Goal: Task Accomplishment & Management: Complete application form

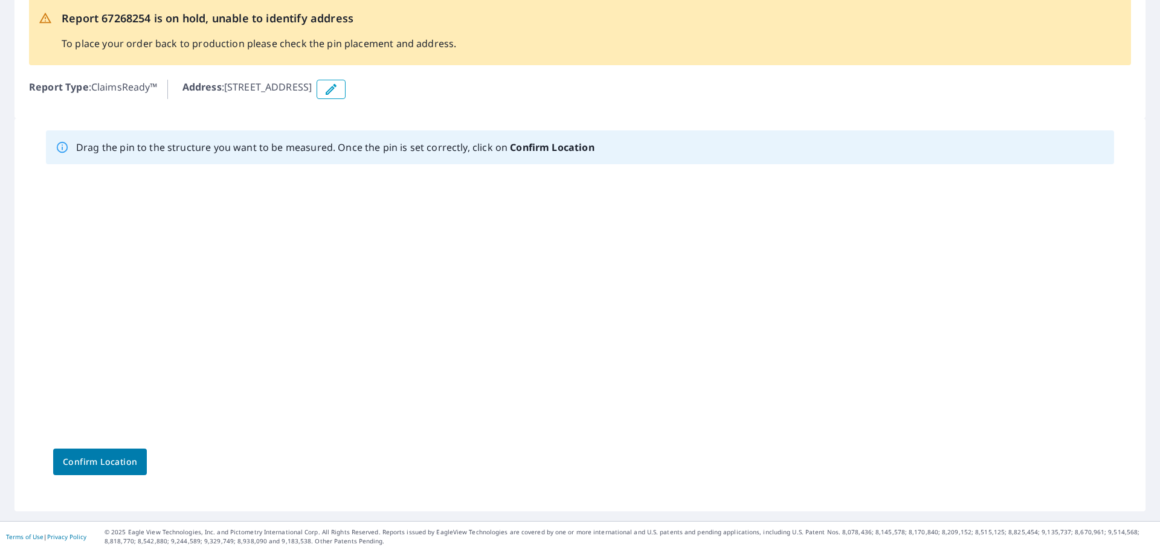
scroll to position [74, 0]
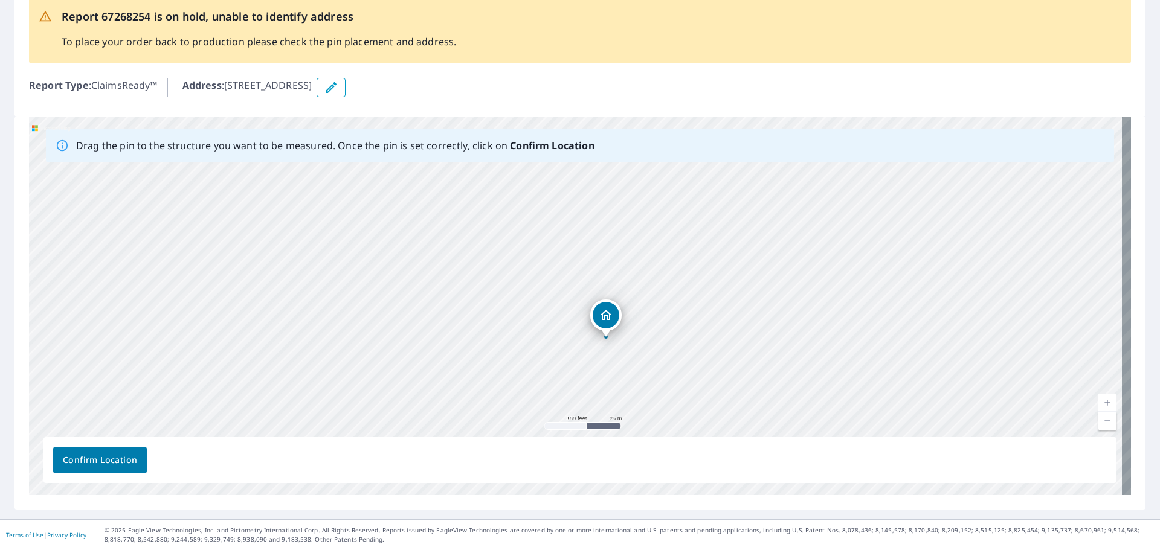
drag, startPoint x: 614, startPoint y: 346, endPoint x: 640, endPoint y: 351, distance: 26.4
click at [640, 351] on div "W [GEOGRAPHIC_DATA]" at bounding box center [580, 306] width 1102 height 379
click at [346, 86] on button "button" at bounding box center [331, 87] width 29 height 19
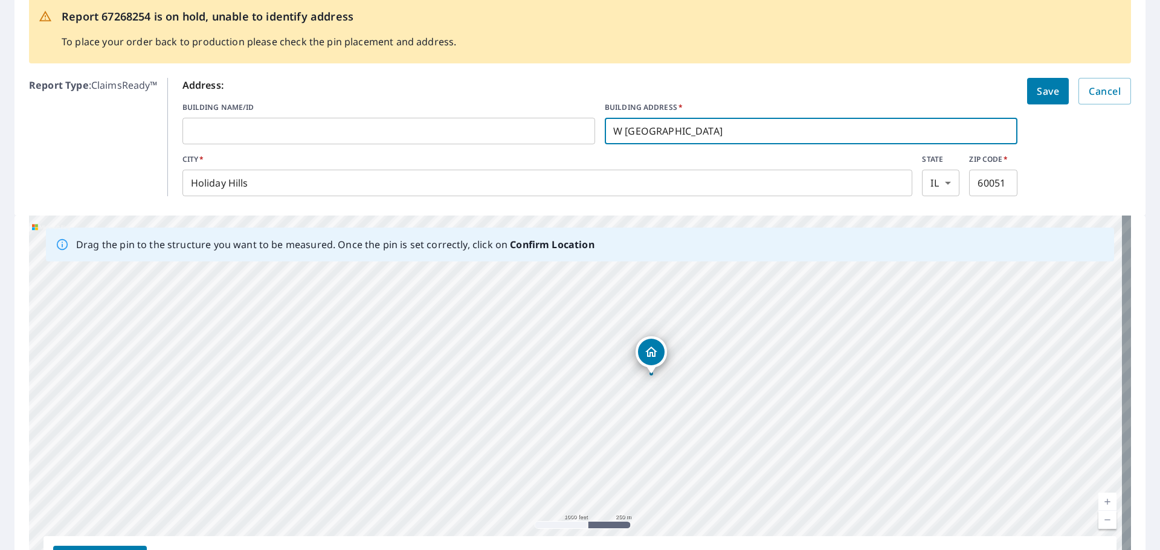
drag, startPoint x: 535, startPoint y: 127, endPoint x: 510, endPoint y: 126, distance: 24.8
click at [510, 126] on div "BUILDING NAME/ID ​ BUILDING ADDRESS   * [STREET_ADDRESS] ​" at bounding box center [599, 123] width 835 height 42
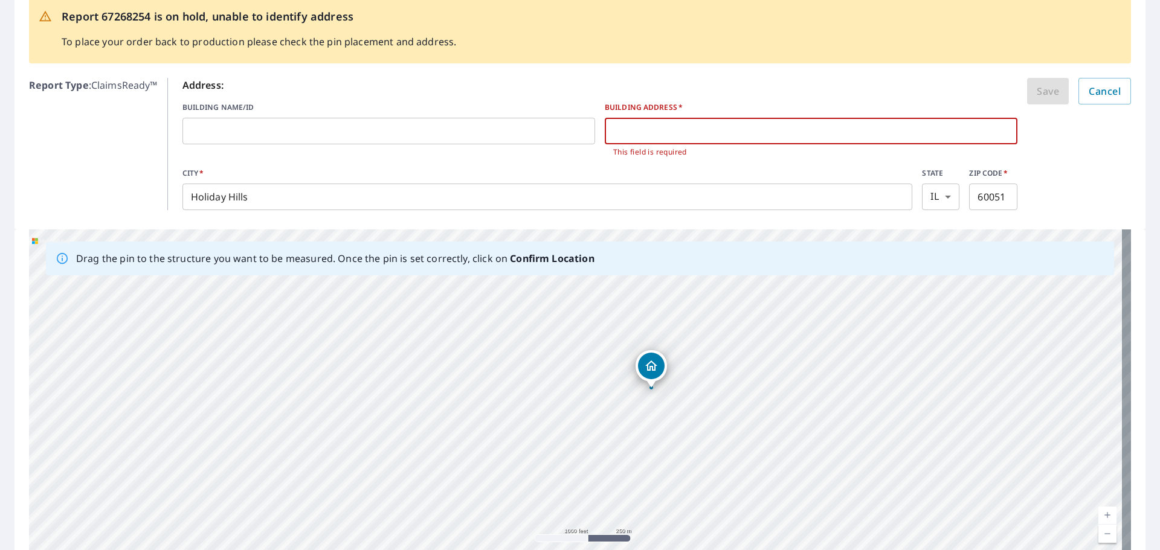
paste input "[STREET_ADDRESS][PERSON_NAME]"
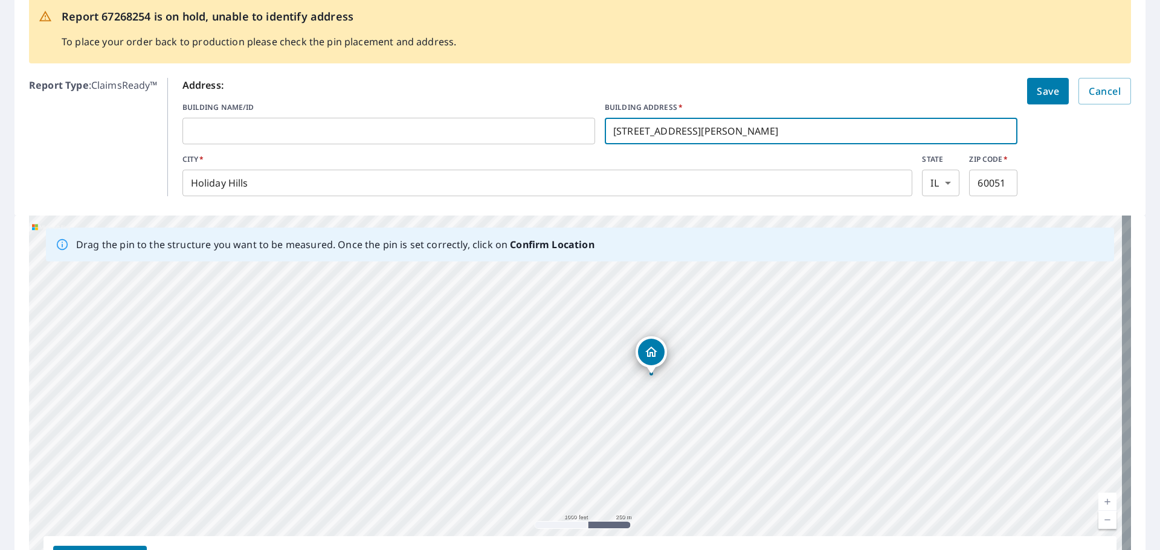
drag, startPoint x: 669, startPoint y: 130, endPoint x: 758, endPoint y: 132, distance: 88.2
click at [758, 132] on input "[STREET_ADDRESS][PERSON_NAME]" at bounding box center [811, 131] width 413 height 34
type input "[STREET_ADDRESS]"
click at [329, 187] on input "Holiday Hills" at bounding box center [547, 183] width 730 height 34
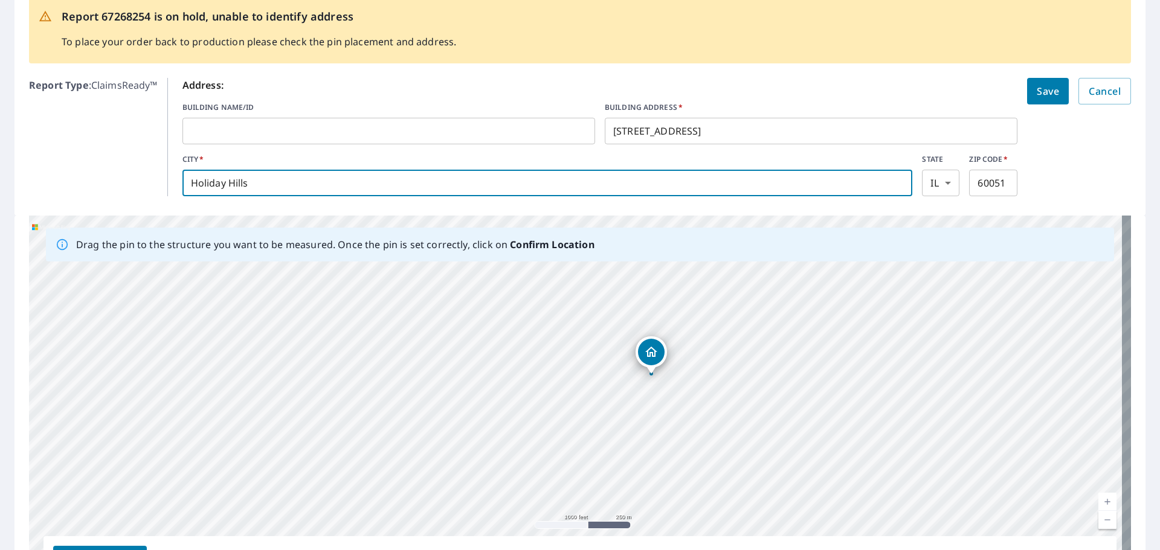
drag, startPoint x: 244, startPoint y: 186, endPoint x: 72, endPoint y: 182, distance: 171.6
click at [64, 186] on div "Report Type : ClaimsReady™ Address: BUILDING NAME/ID ​ BUILDING ADDRESS   * [ST…" at bounding box center [580, 137] width 1102 height 128
type input "[PERSON_NAME]"
click at [981, 174] on input "60051" at bounding box center [993, 183] width 48 height 34
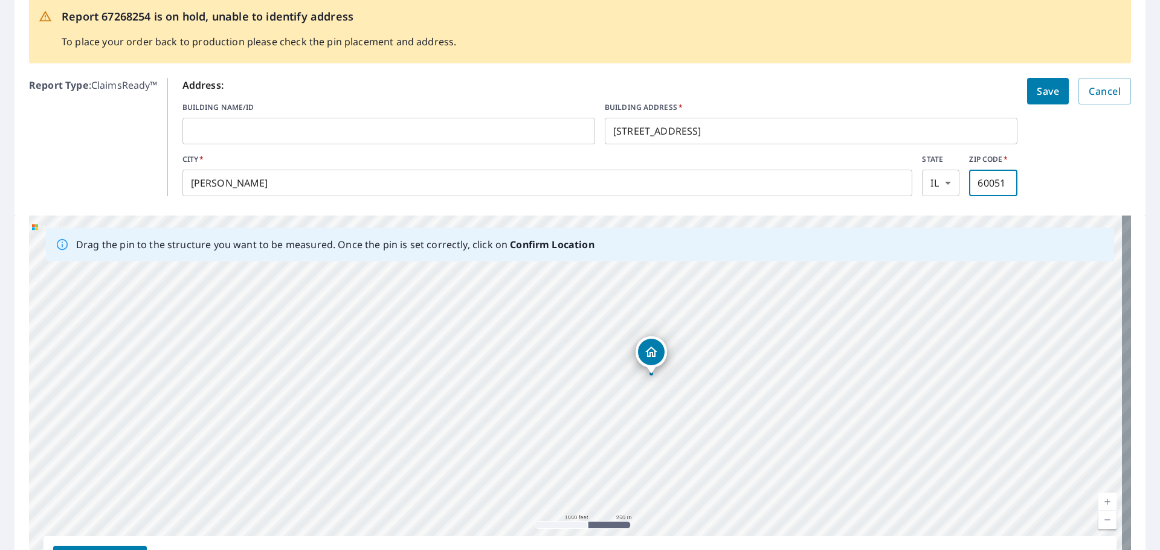
drag, startPoint x: 1001, startPoint y: 182, endPoint x: 906, endPoint y: 182, distance: 95.5
click at [909, 182] on div "CITY   * [PERSON_NAME] ​ STATE [US_STATE] IL ​ ZIP CODE   * 60051 ​" at bounding box center [599, 175] width 835 height 42
type input "68979"
click at [1053, 85] on button "Save" at bounding box center [1048, 91] width 42 height 27
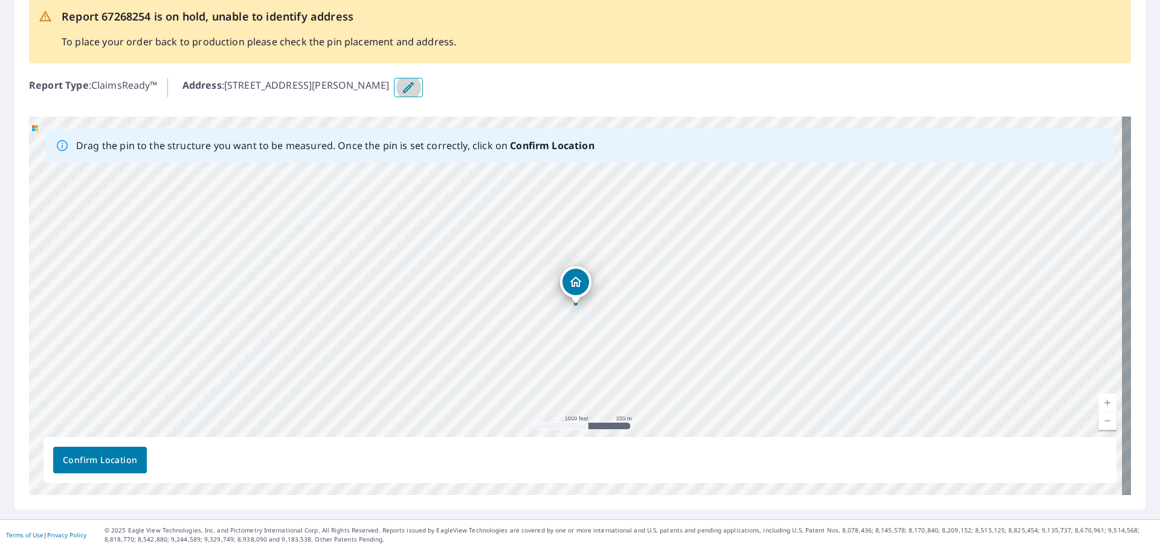
click at [401, 88] on icon "button" at bounding box center [408, 87] width 14 height 14
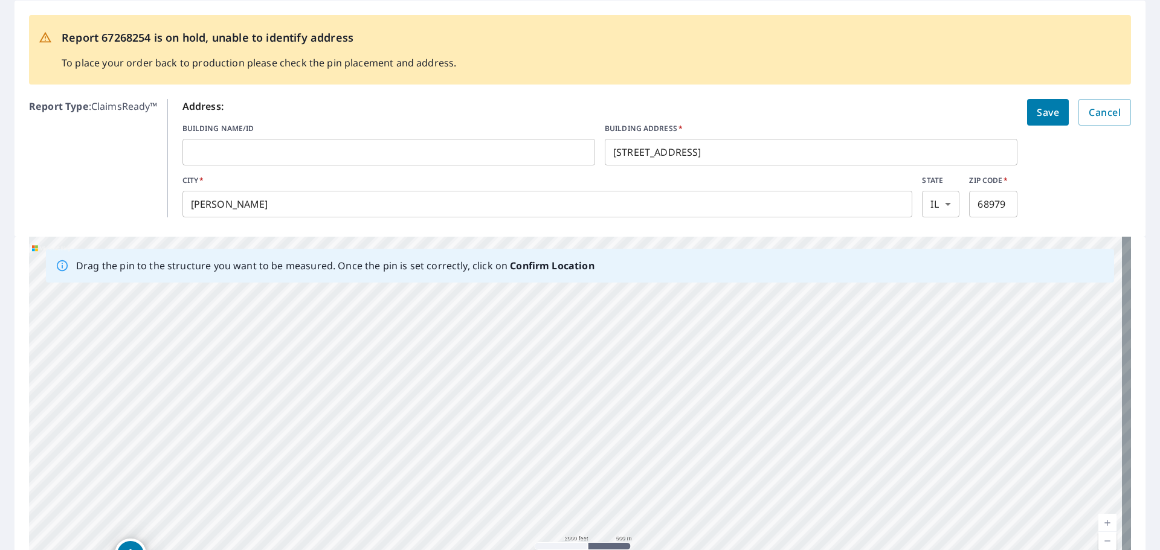
scroll to position [53, 0]
click at [1037, 114] on span "Save" at bounding box center [1048, 113] width 22 height 17
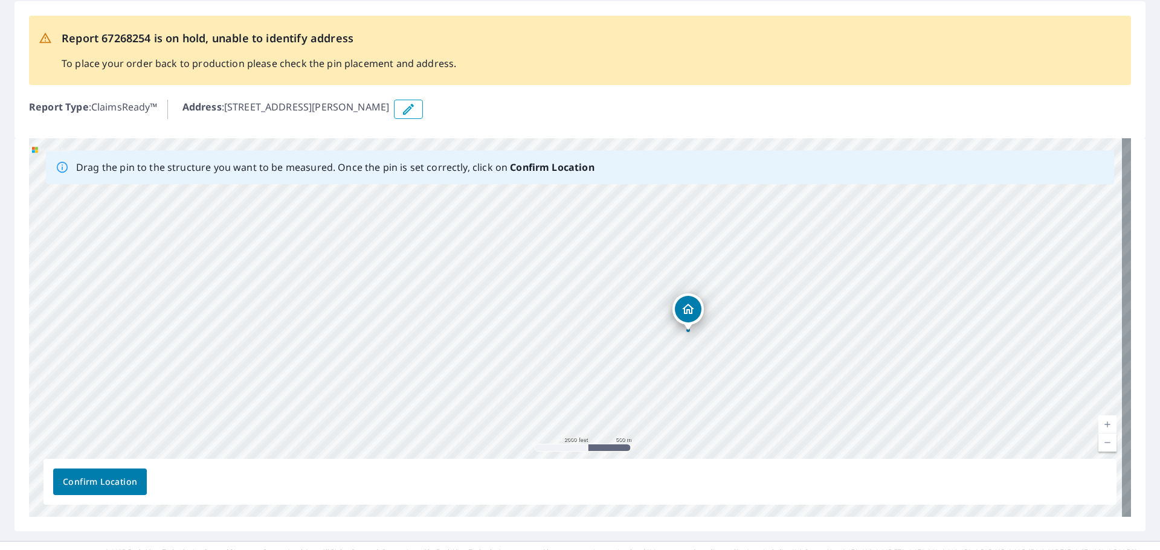
drag, startPoint x: 579, startPoint y: 312, endPoint x: 688, endPoint y: 317, distance: 108.8
drag, startPoint x: 715, startPoint y: 396, endPoint x: 659, endPoint y: 304, distance: 107.6
click at [669, 318] on div "[STREET_ADDRESS][PERSON_NAME]" at bounding box center [580, 327] width 1102 height 379
drag, startPoint x: 637, startPoint y: 269, endPoint x: 51, endPoint y: 315, distance: 587.7
click at [51, 315] on div "[STREET_ADDRESS][PERSON_NAME]" at bounding box center [580, 327] width 1102 height 379
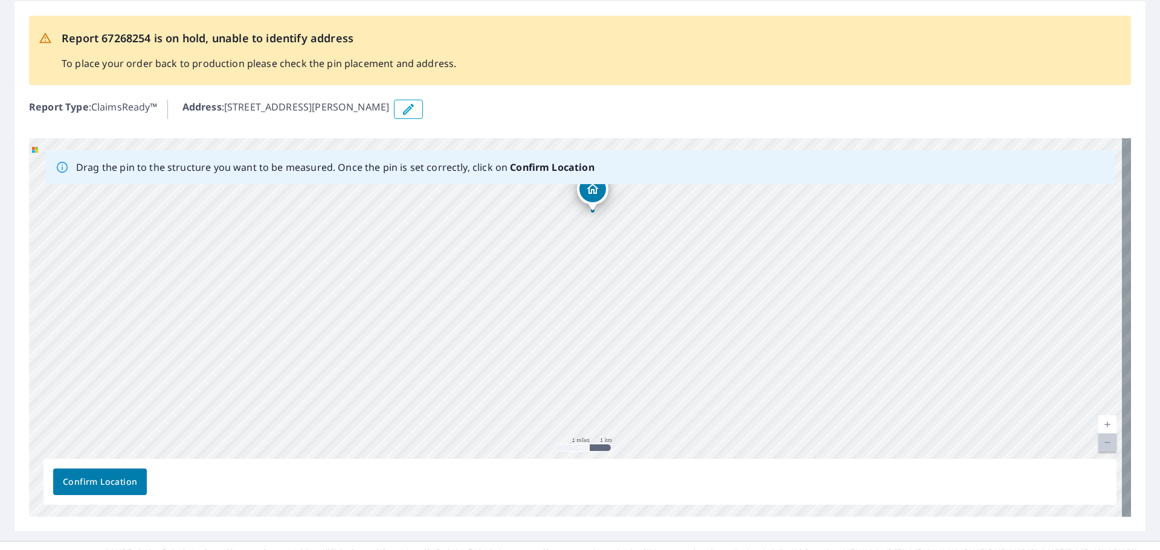
drag, startPoint x: 672, startPoint y: 368, endPoint x: 687, endPoint y: 263, distance: 105.5
click at [689, 254] on div "[STREET_ADDRESS][PERSON_NAME]" at bounding box center [580, 327] width 1102 height 379
drag, startPoint x: 603, startPoint y: 294, endPoint x: 694, endPoint y: 345, distance: 103.9
click at [698, 351] on div "[STREET_ADDRESS][PERSON_NAME]" at bounding box center [580, 327] width 1102 height 379
drag, startPoint x: 685, startPoint y: 248, endPoint x: 55, endPoint y: 294, distance: 631.7
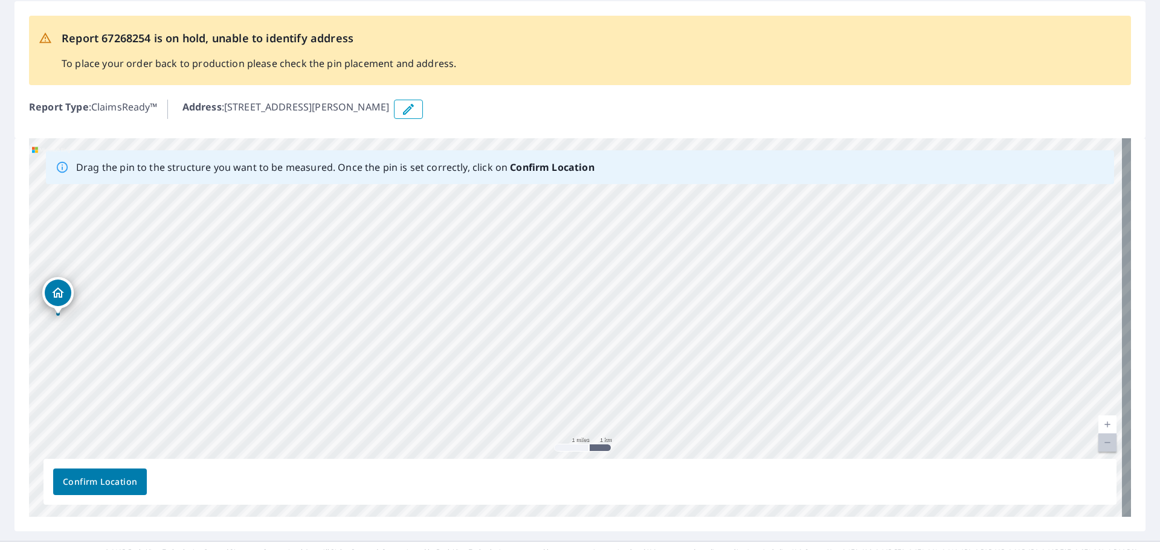
click at [55, 294] on div "[STREET_ADDRESS][PERSON_NAME]" at bounding box center [580, 327] width 1102 height 379
drag, startPoint x: 582, startPoint y: 449, endPoint x: 541, endPoint y: 449, distance: 40.5
click at [541, 449] on div "[STREET_ADDRESS][PERSON_NAME]" at bounding box center [580, 327] width 1102 height 379
click at [1098, 437] on link "Current Level 12, Zoom Out Disabled" at bounding box center [1107, 443] width 18 height 18
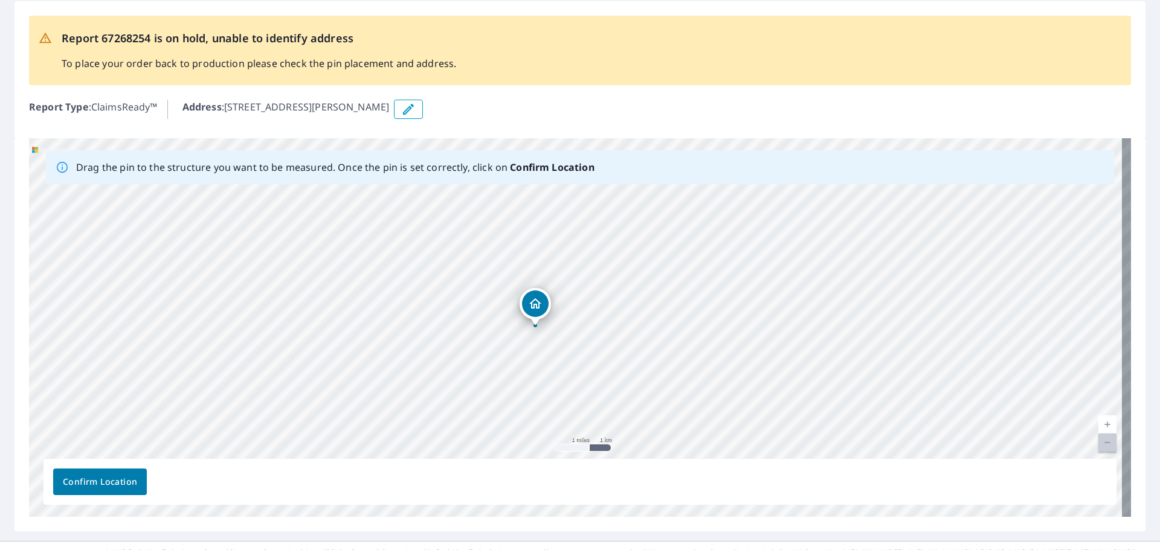
drag, startPoint x: 1093, startPoint y: 437, endPoint x: 1094, endPoint y: 446, distance: 8.5
click at [1098, 446] on link "Current Level 12, Zoom Out Disabled" at bounding box center [1107, 443] width 18 height 18
click at [1098, 445] on link "Current Level 12, Zoom Out Disabled" at bounding box center [1107, 443] width 18 height 18
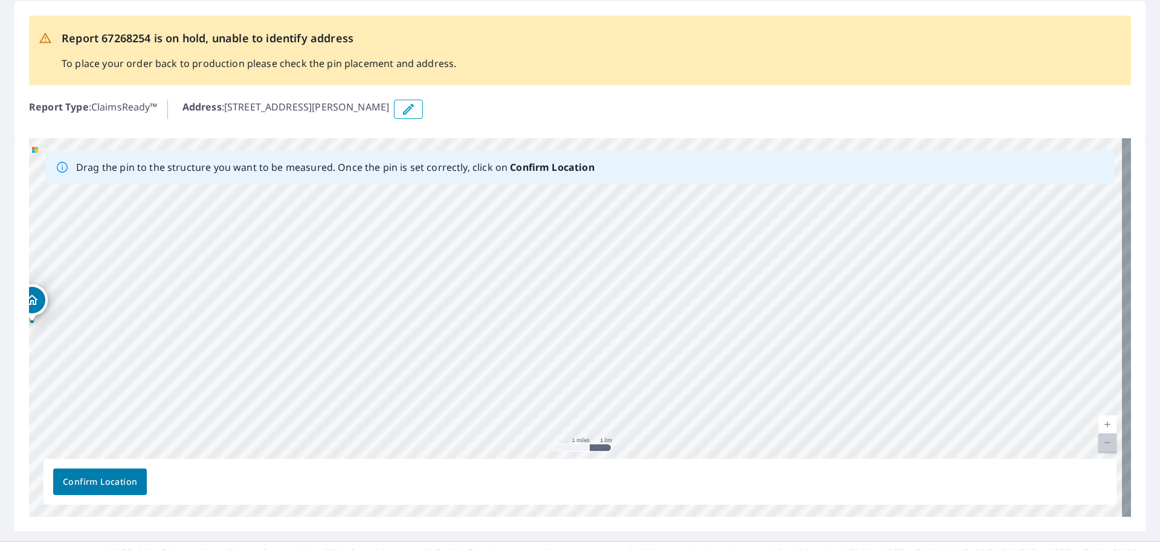
drag, startPoint x: 536, startPoint y: 311, endPoint x: -233, endPoint y: 425, distance: 777.5
click at [0, 425] on html "Dashboard Order History Order Report 67268254 is on hold, unable to identify ad…" at bounding box center [580, 275] width 1160 height 550
click at [58, 349] on div "[STREET_ADDRESS][PERSON_NAME]" at bounding box center [580, 327] width 1102 height 379
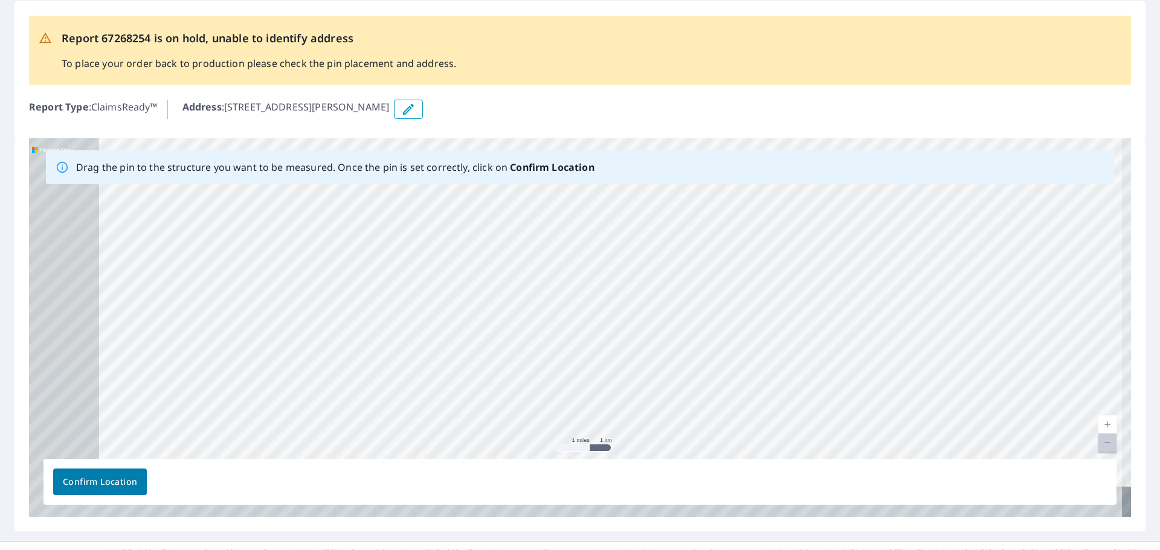
drag, startPoint x: 342, startPoint y: 314, endPoint x: 943, endPoint y: 105, distance: 636.4
click at [903, 112] on div "Report 67268254 is on hold, unable to identify address To place your order back…" at bounding box center [580, 267] width 1160 height 550
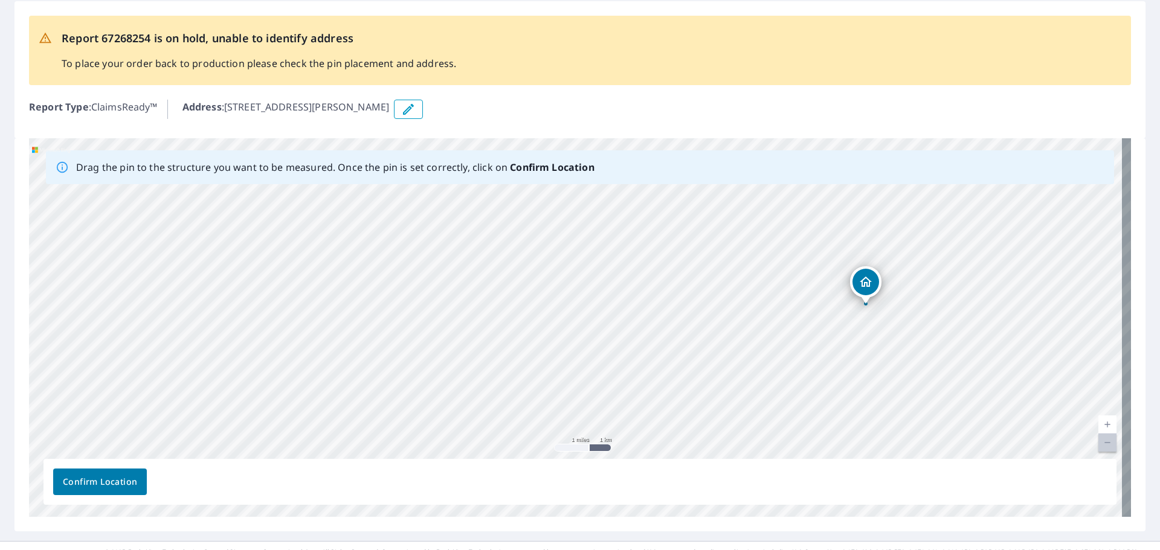
drag, startPoint x: 244, startPoint y: 326, endPoint x: 581, endPoint y: 333, distance: 337.2
click at [350, 327] on div "[STREET_ADDRESS][PERSON_NAME]" at bounding box center [580, 327] width 1102 height 379
click at [103, 317] on div "[STREET_ADDRESS][PERSON_NAME]" at bounding box center [580, 327] width 1102 height 379
click at [401, 105] on icon "button" at bounding box center [408, 109] width 14 height 14
